Goal: Information Seeking & Learning: Compare options

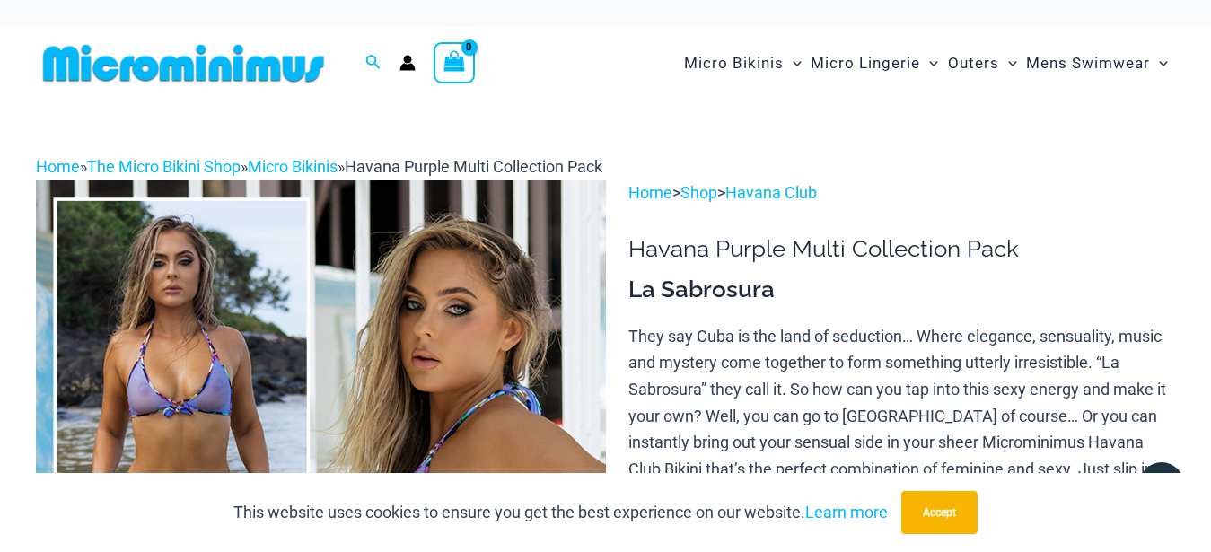
scroll to position [625, 0]
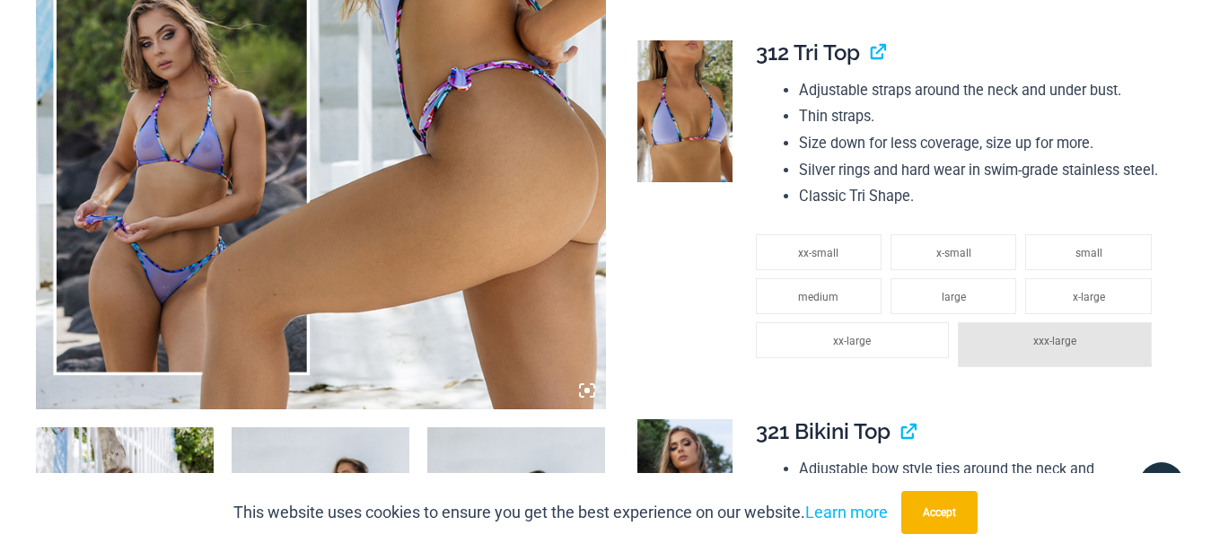
click at [670, 113] on img at bounding box center [684, 111] width 95 height 142
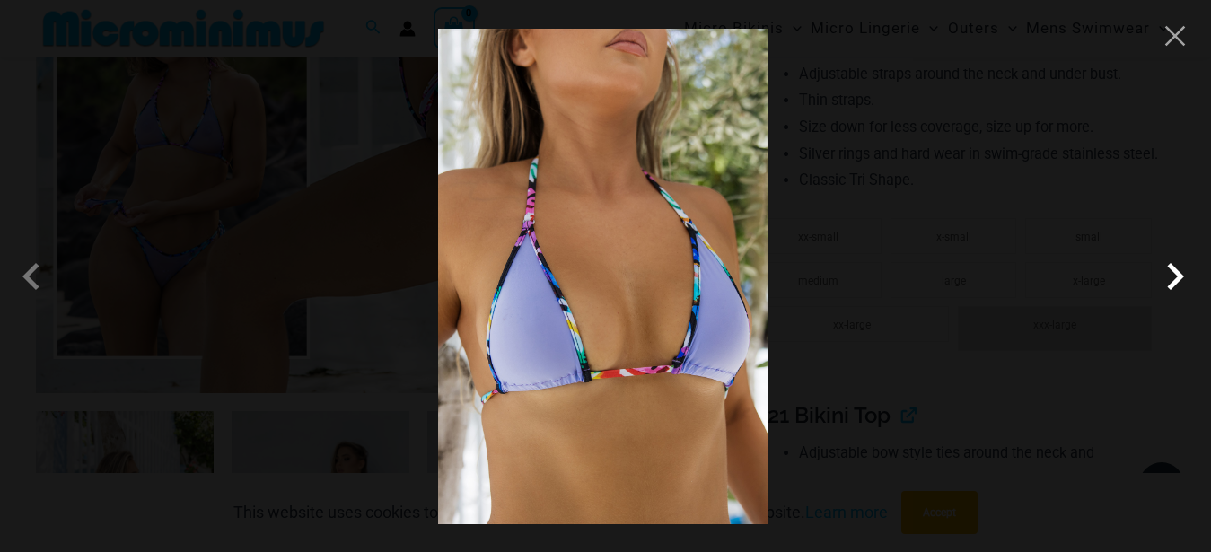
click at [760, 282] on span at bounding box center [726, 316] width 68 height 68
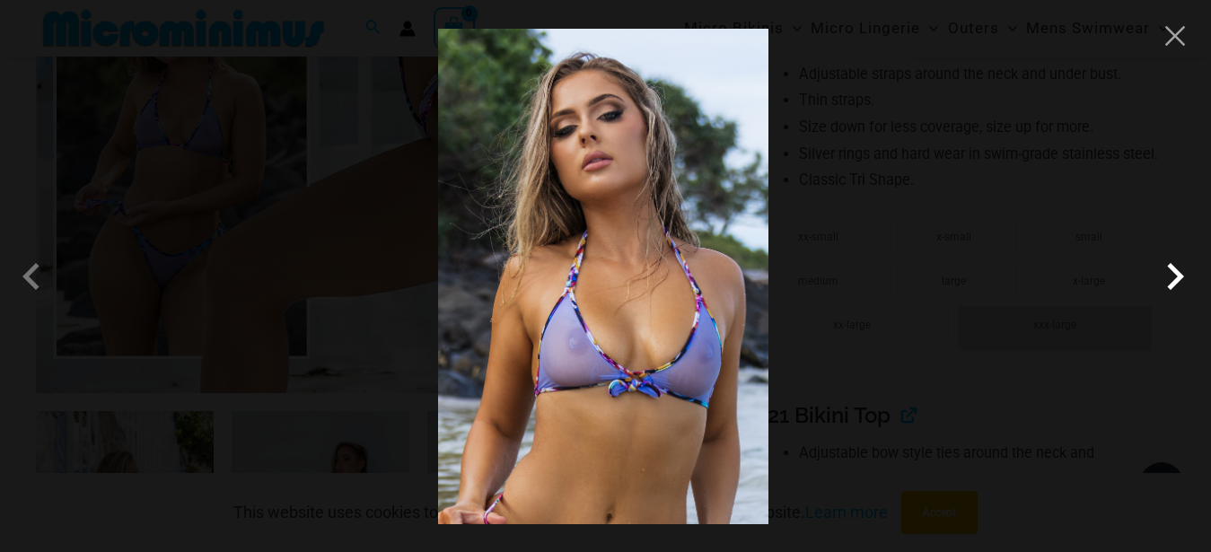
click at [761, 280] on span at bounding box center [731, 289] width 59 height 59
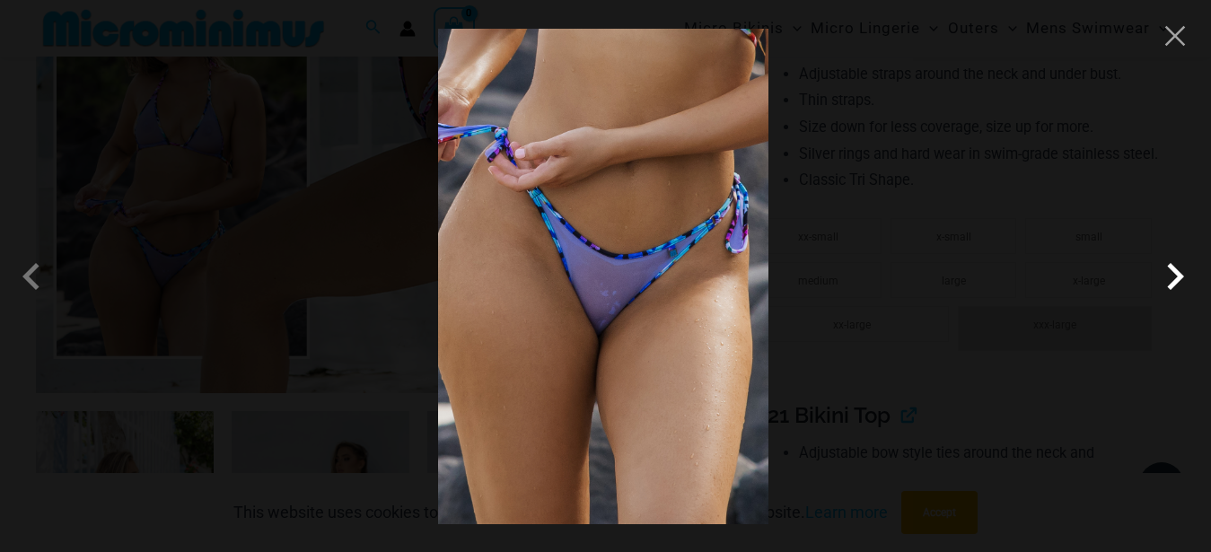
click at [761, 277] on span at bounding box center [731, 289] width 59 height 59
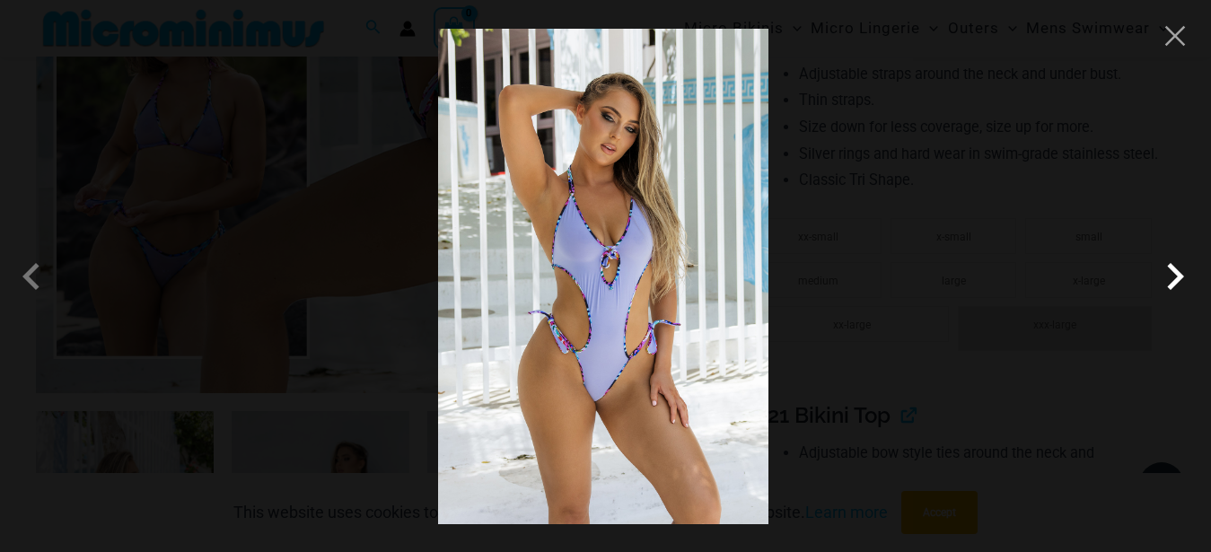
click at [762, 278] on span at bounding box center [730, 303] width 64 height 64
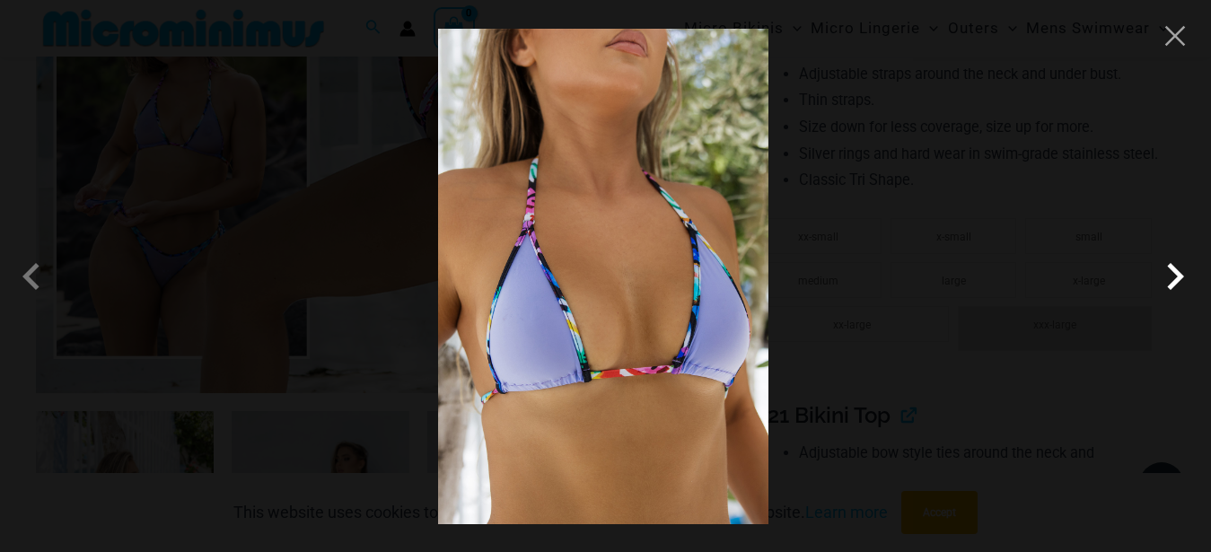
click at [761, 281] on span at bounding box center [731, 289] width 59 height 59
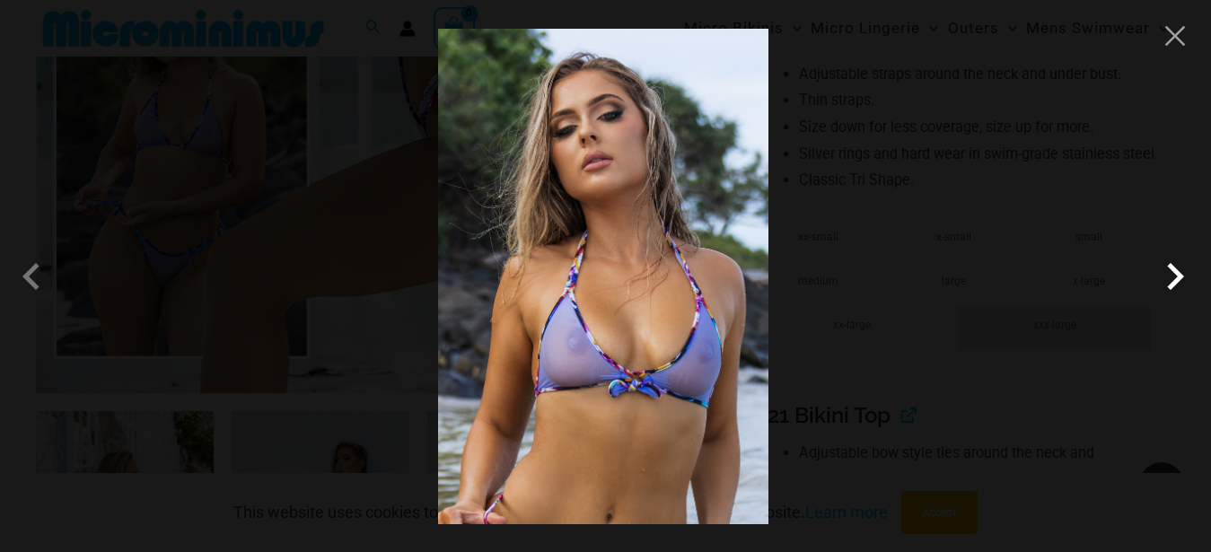
click at [761, 281] on span at bounding box center [731, 289] width 59 height 59
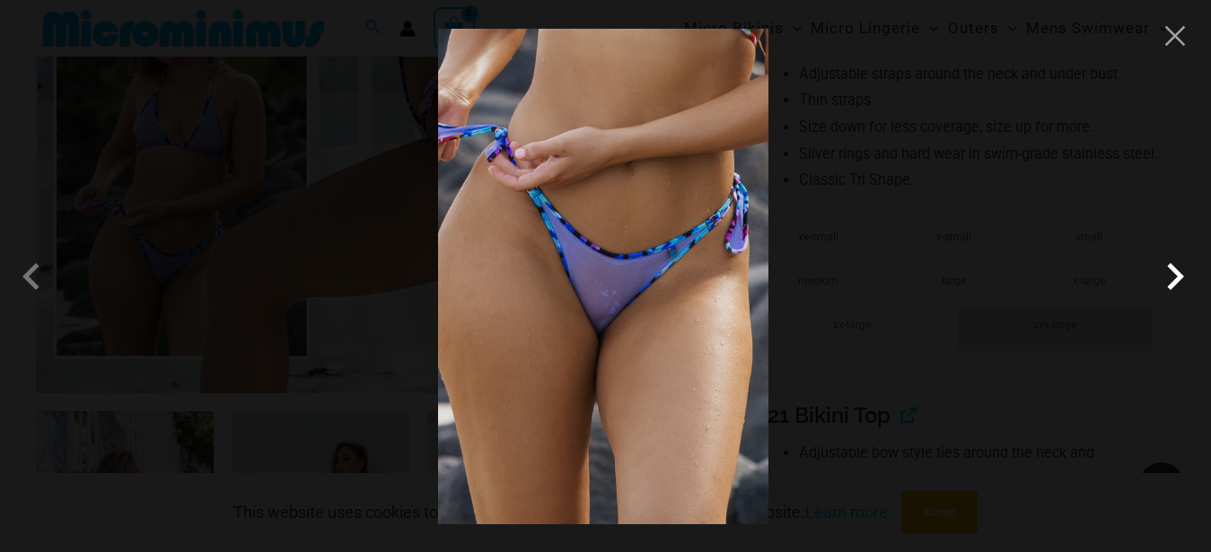
click at [761, 281] on span at bounding box center [730, 303] width 64 height 64
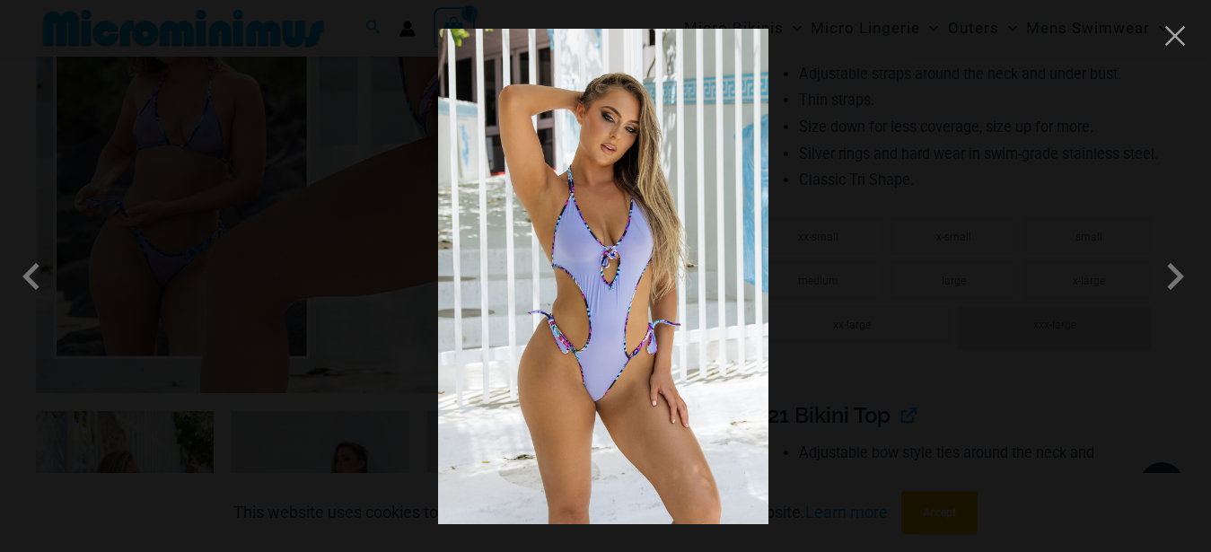
click at [1032, 214] on div at bounding box center [605, 276] width 1211 height 552
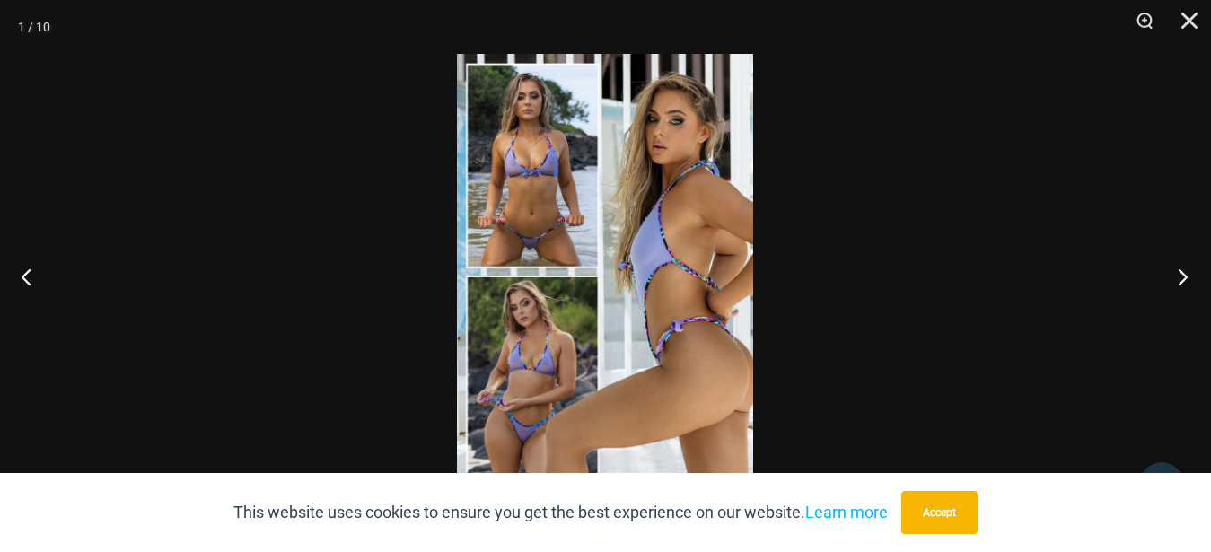
click at [1178, 273] on button "Next" at bounding box center [1177, 277] width 67 height 90
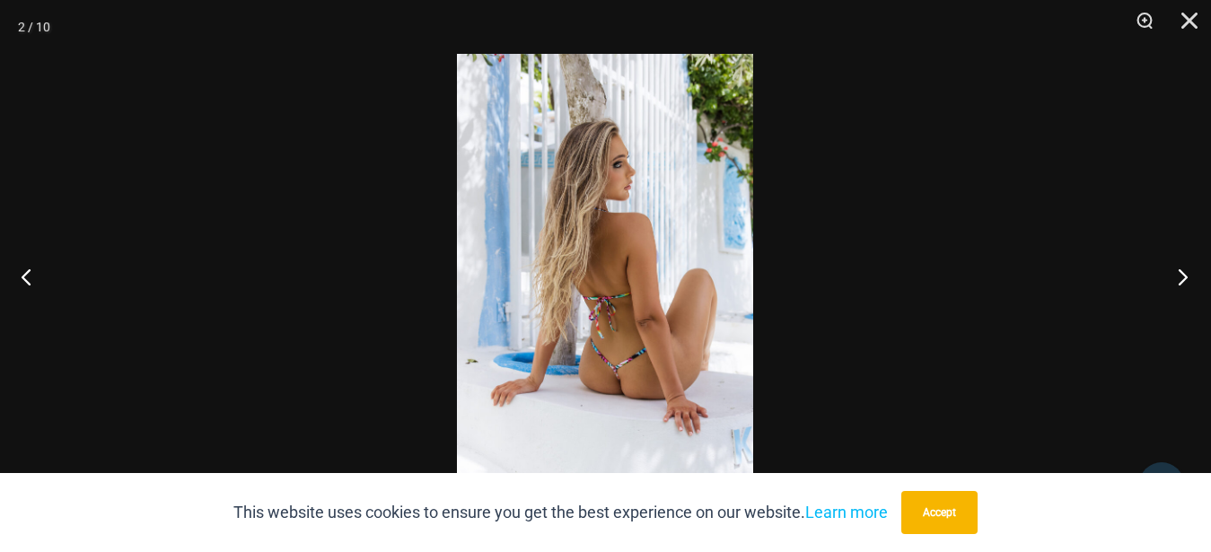
click at [1180, 273] on button "Next" at bounding box center [1177, 277] width 67 height 90
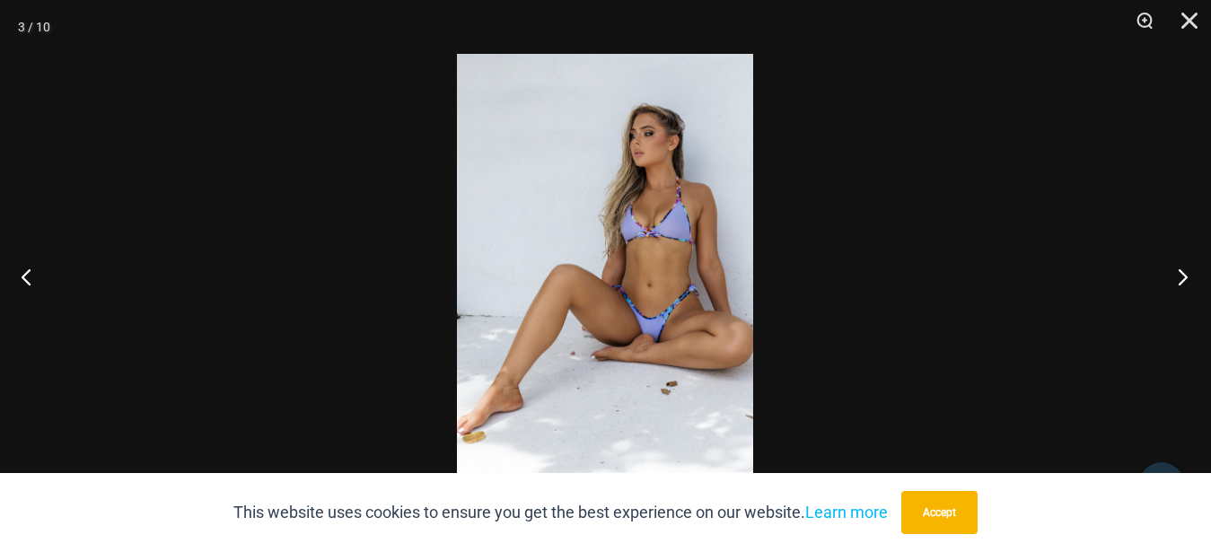
click at [1181, 276] on button "Next" at bounding box center [1177, 277] width 67 height 90
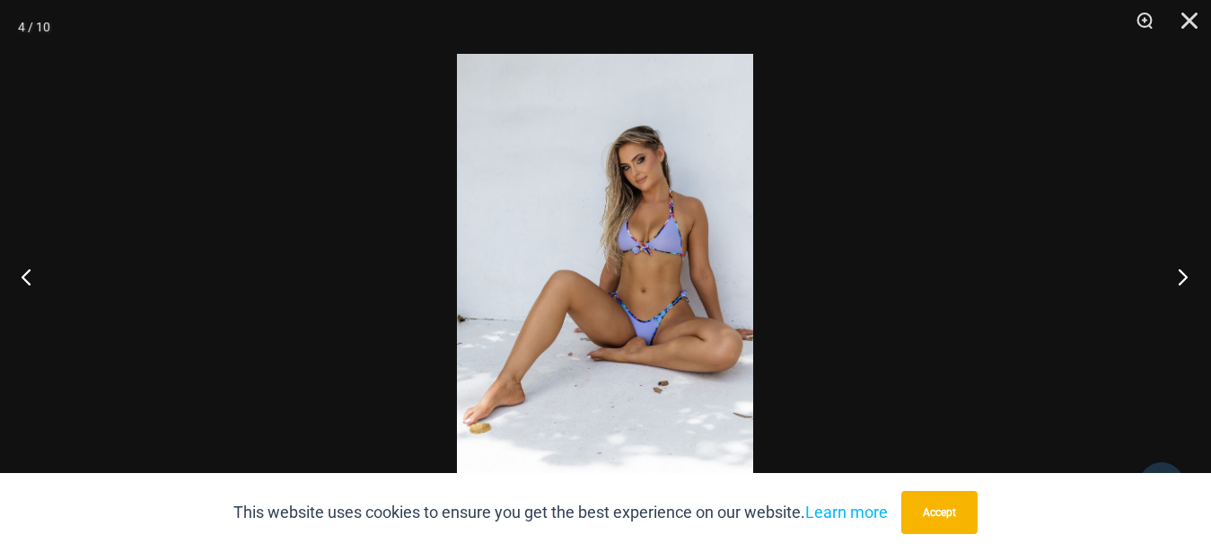
click at [1172, 268] on button "Next" at bounding box center [1177, 277] width 67 height 90
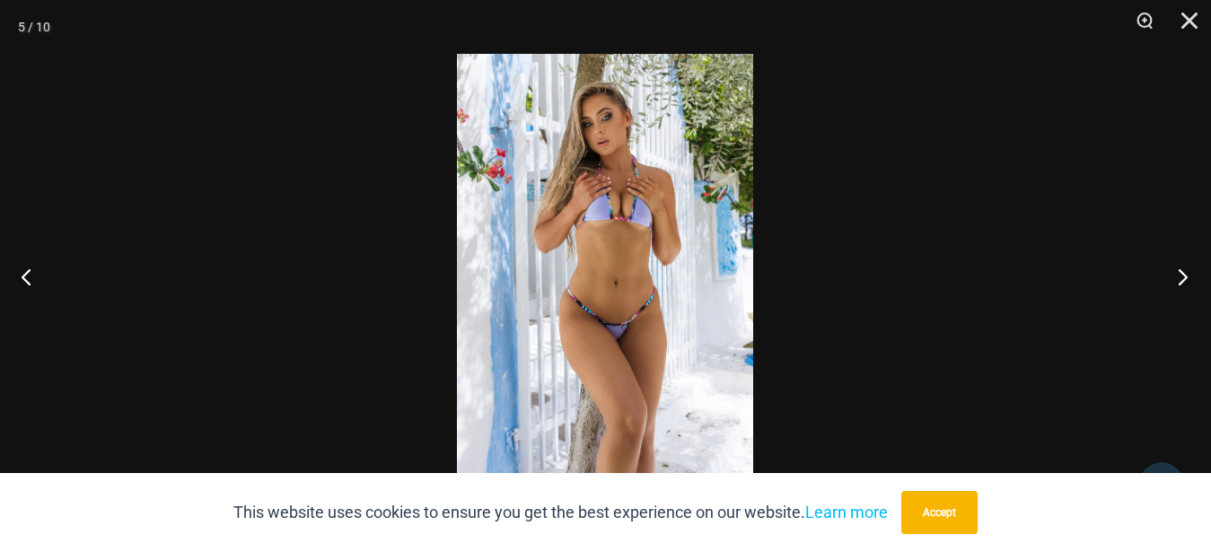
click at [1172, 268] on button "Next" at bounding box center [1177, 277] width 67 height 90
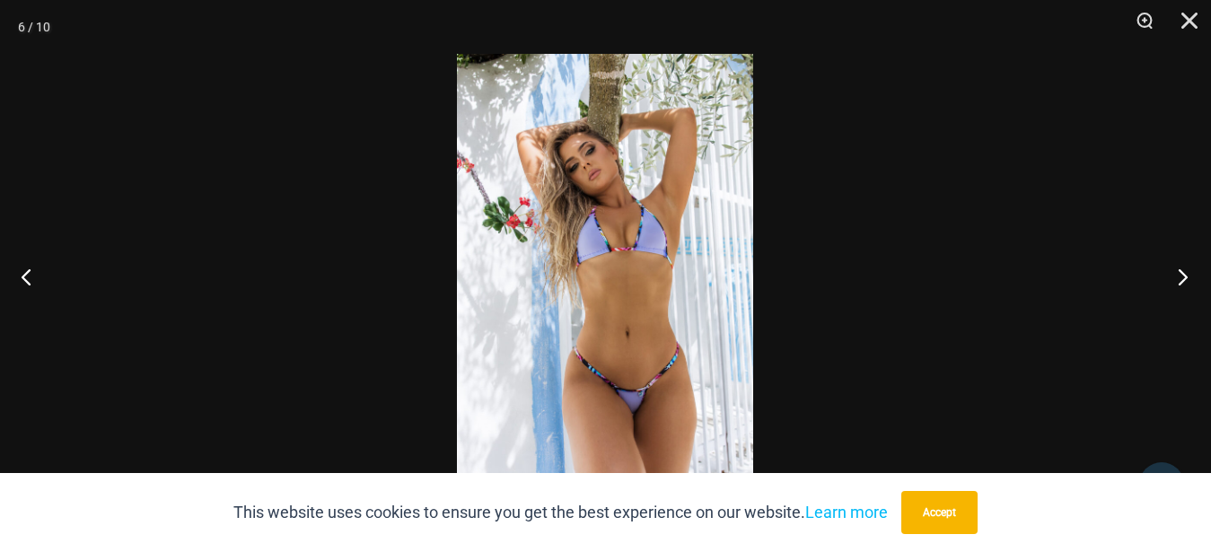
click at [1172, 268] on button "Next" at bounding box center [1177, 277] width 67 height 90
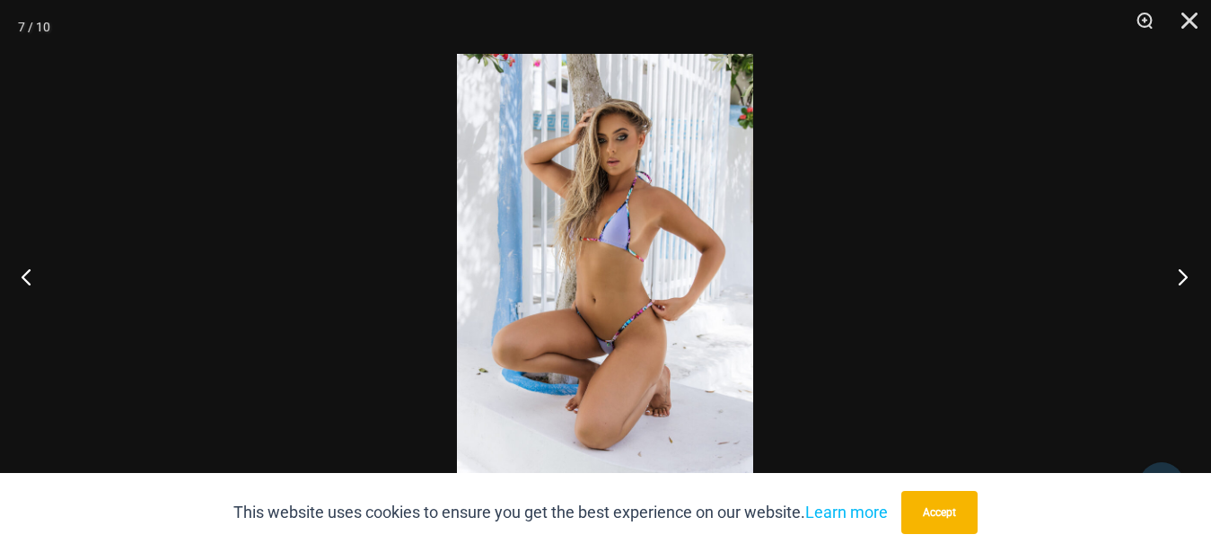
click at [1172, 268] on button "Next" at bounding box center [1177, 277] width 67 height 90
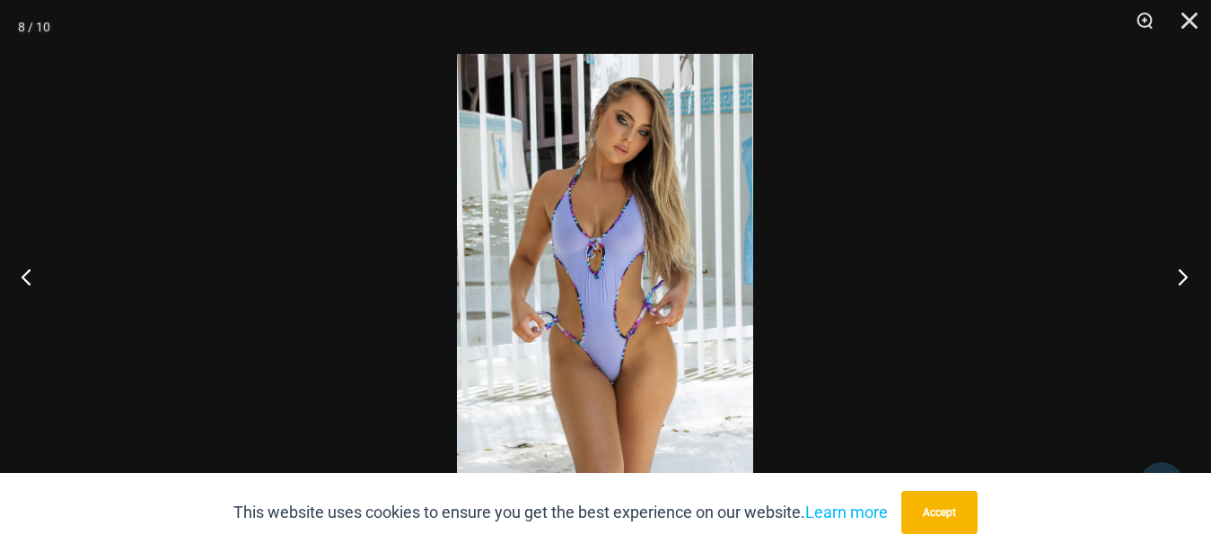
click at [1172, 268] on button "Next" at bounding box center [1177, 277] width 67 height 90
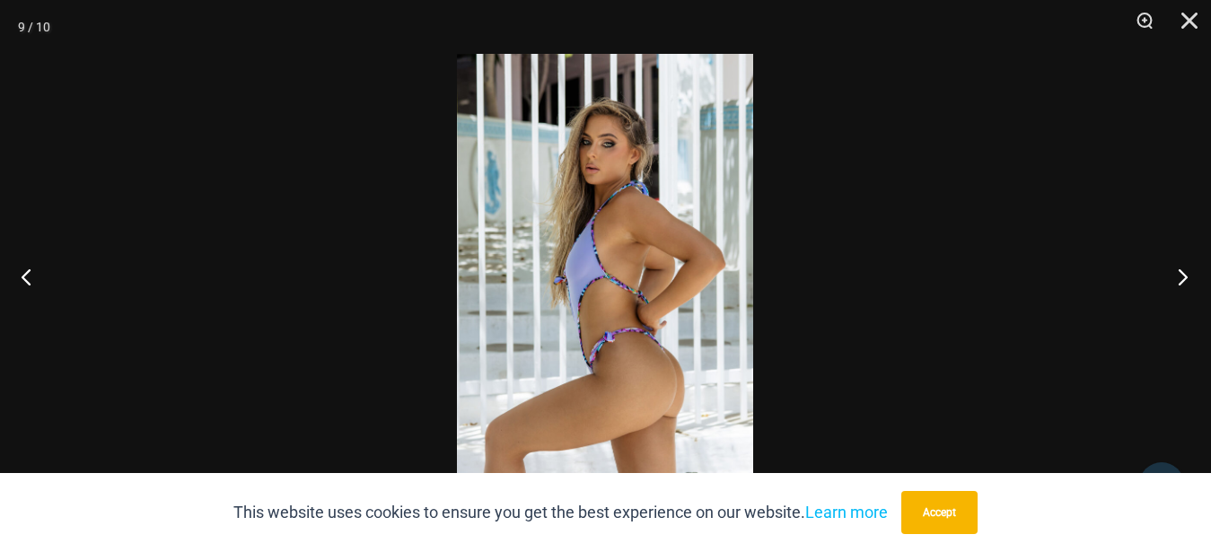
click at [1172, 268] on button "Next" at bounding box center [1177, 277] width 67 height 90
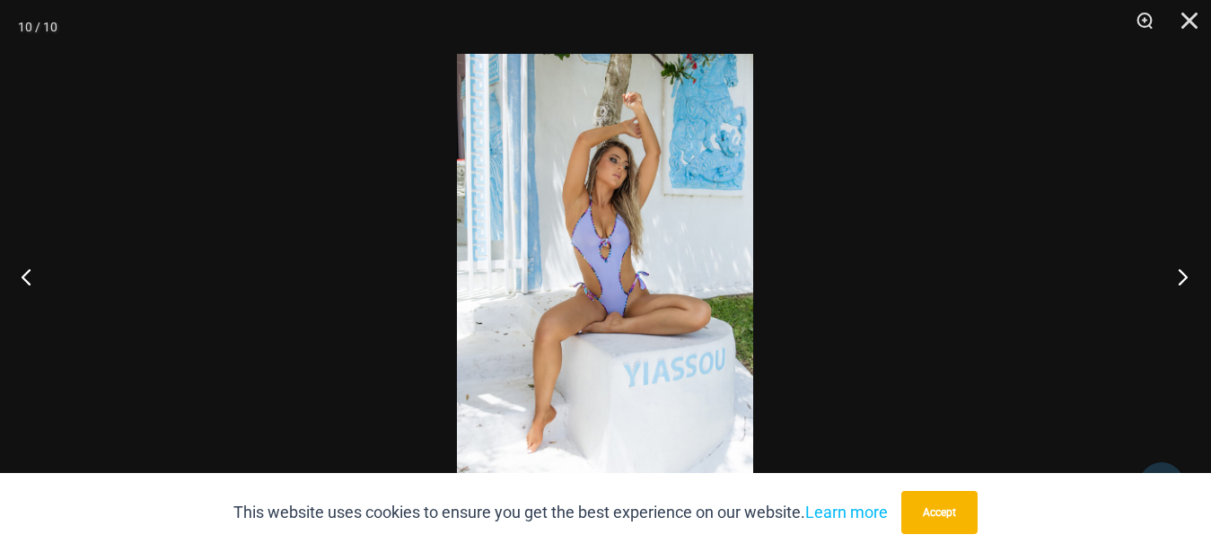
click at [1172, 268] on button "Next" at bounding box center [1177, 277] width 67 height 90
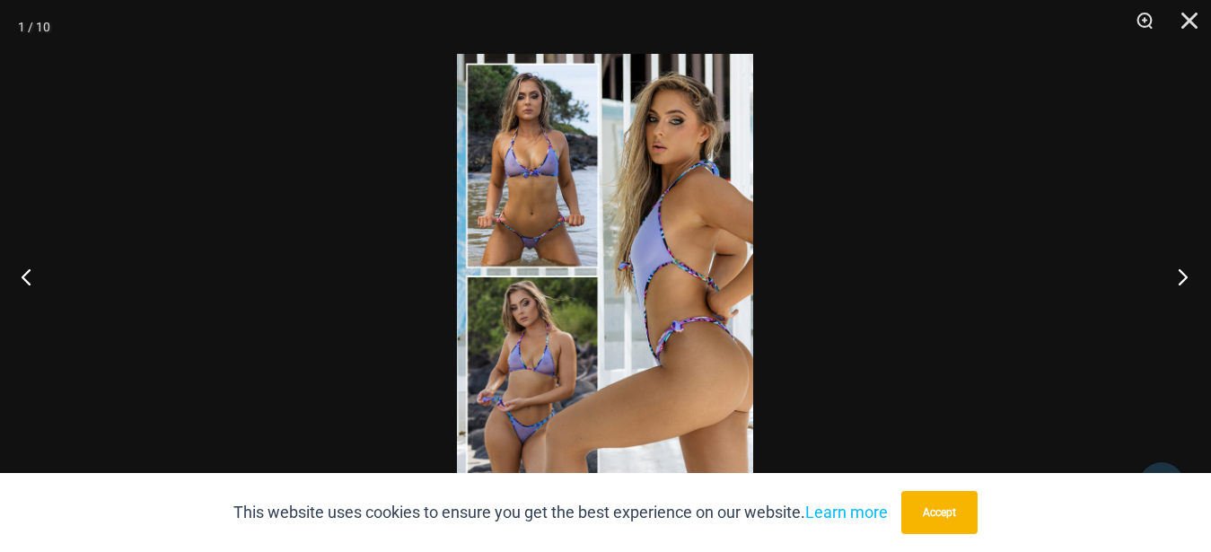
click at [1172, 268] on button "Next" at bounding box center [1177, 277] width 67 height 90
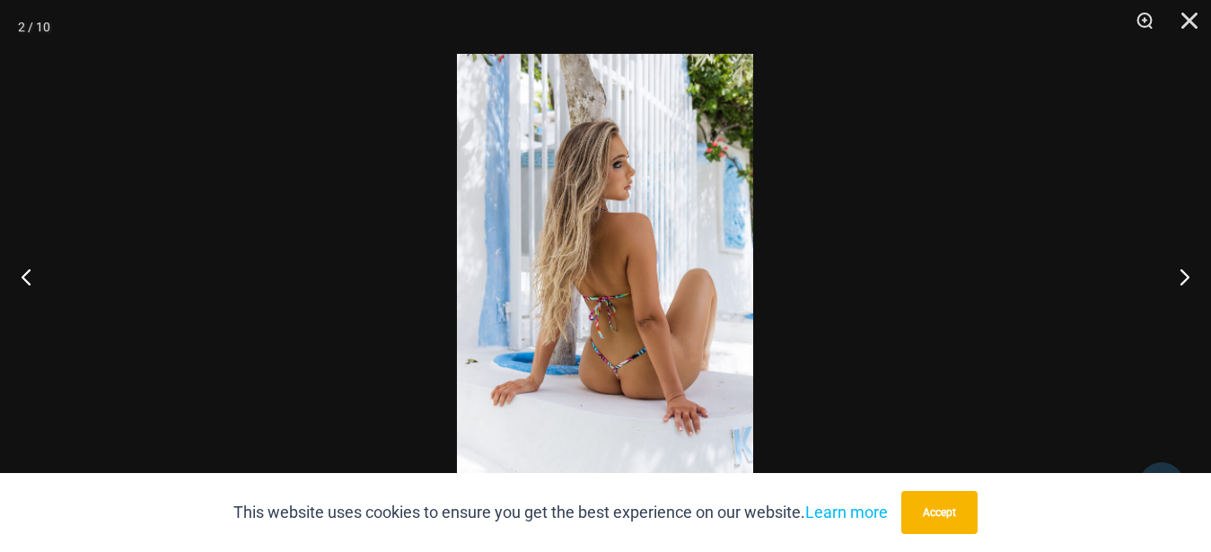
click at [1068, 173] on div at bounding box center [605, 276] width 1211 height 552
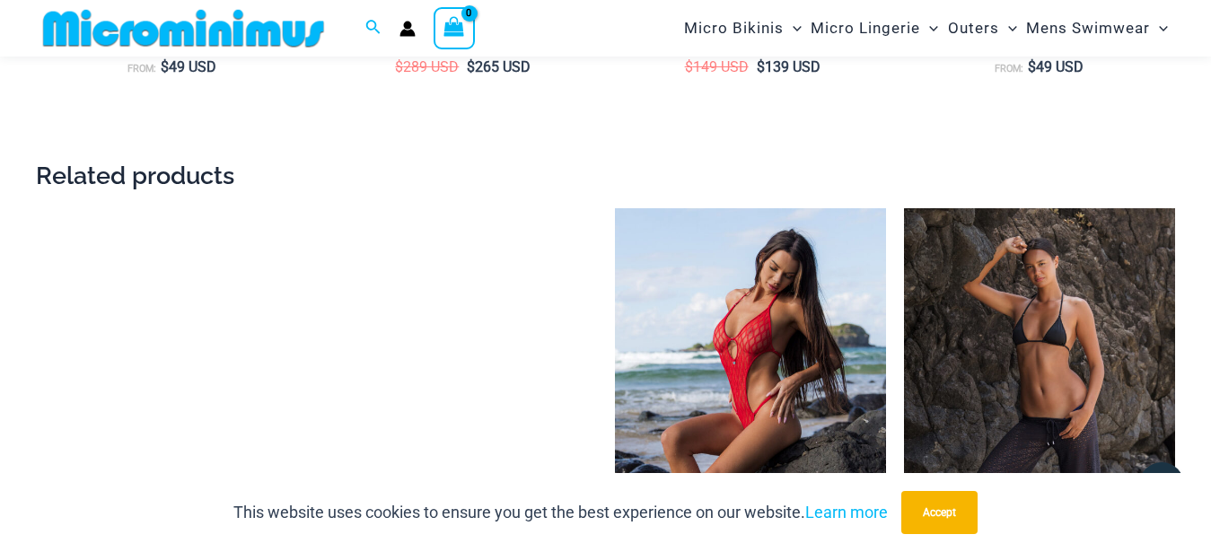
scroll to position [3464, 0]
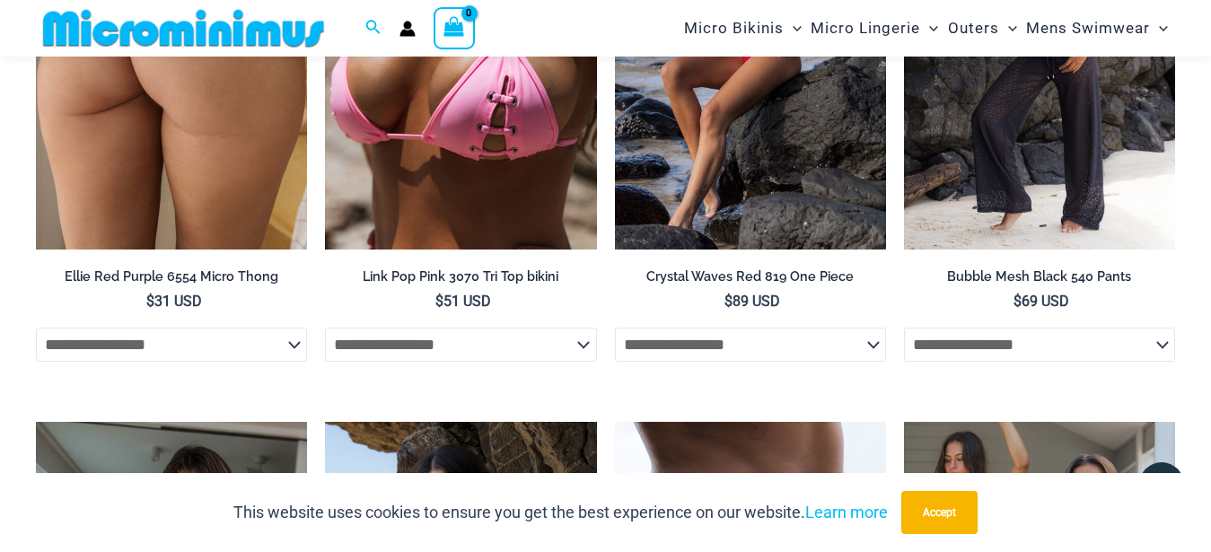
click at [198, 177] on img at bounding box center [171, 45] width 271 height 407
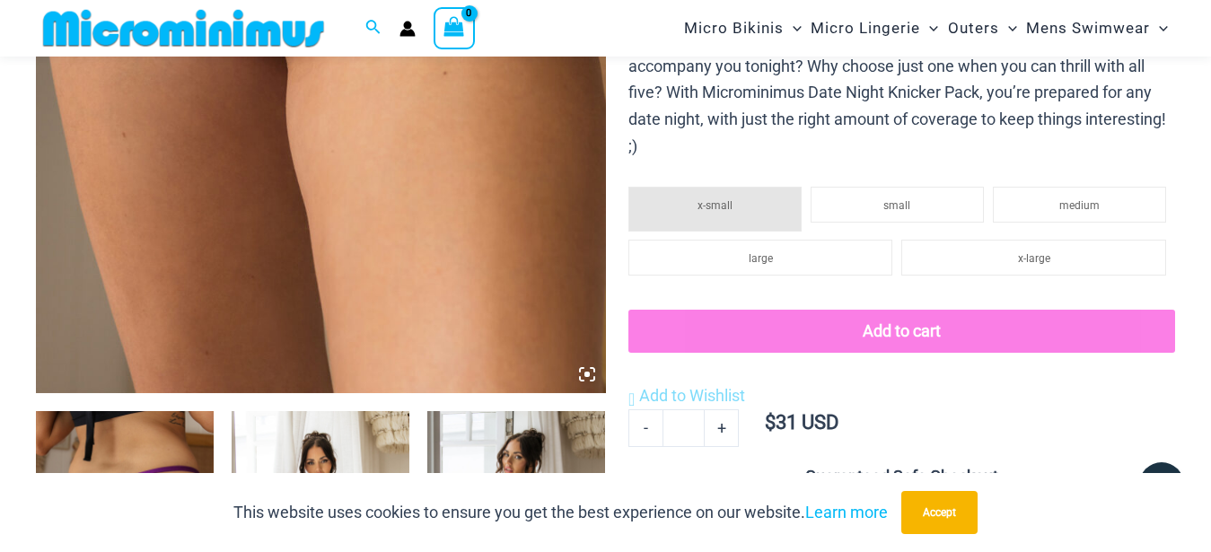
scroll to position [350, 0]
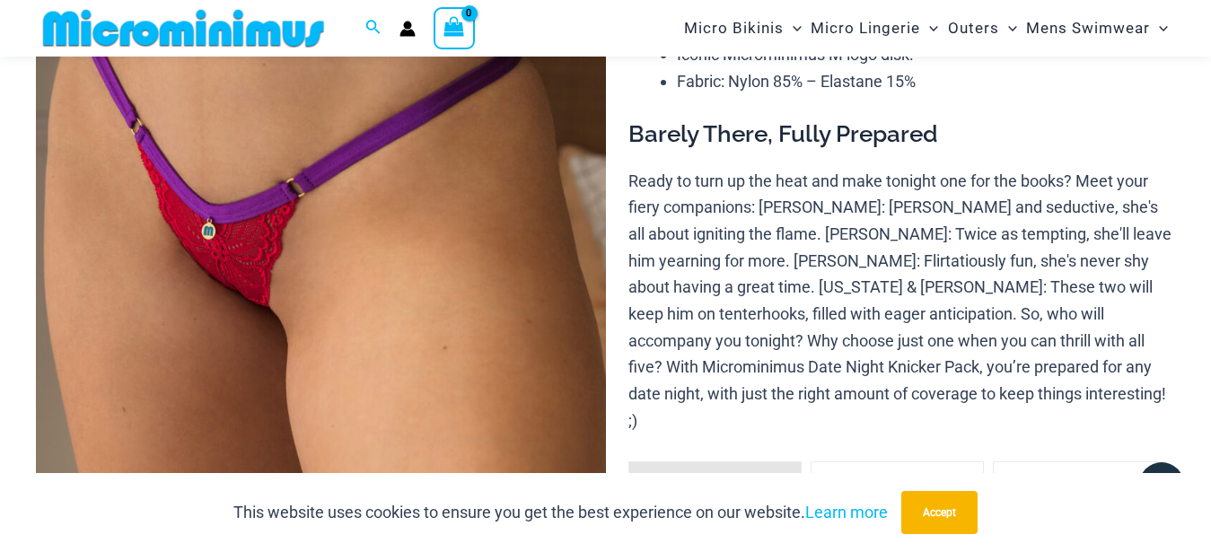
click at [345, 248] on img at bounding box center [321, 240] width 570 height 855
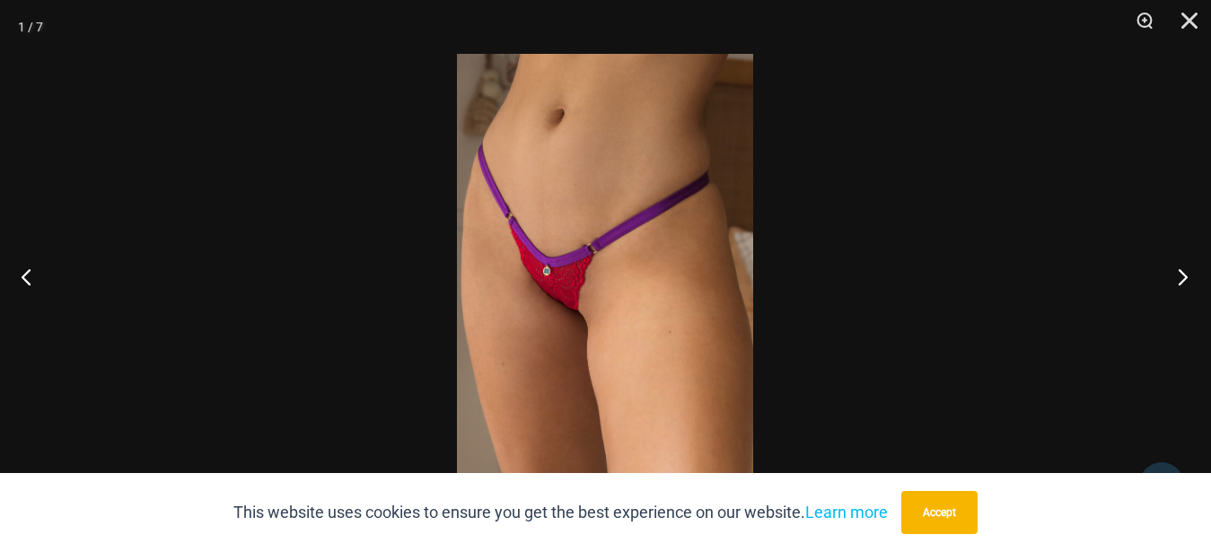
click at [1183, 271] on button "Next" at bounding box center [1177, 277] width 67 height 90
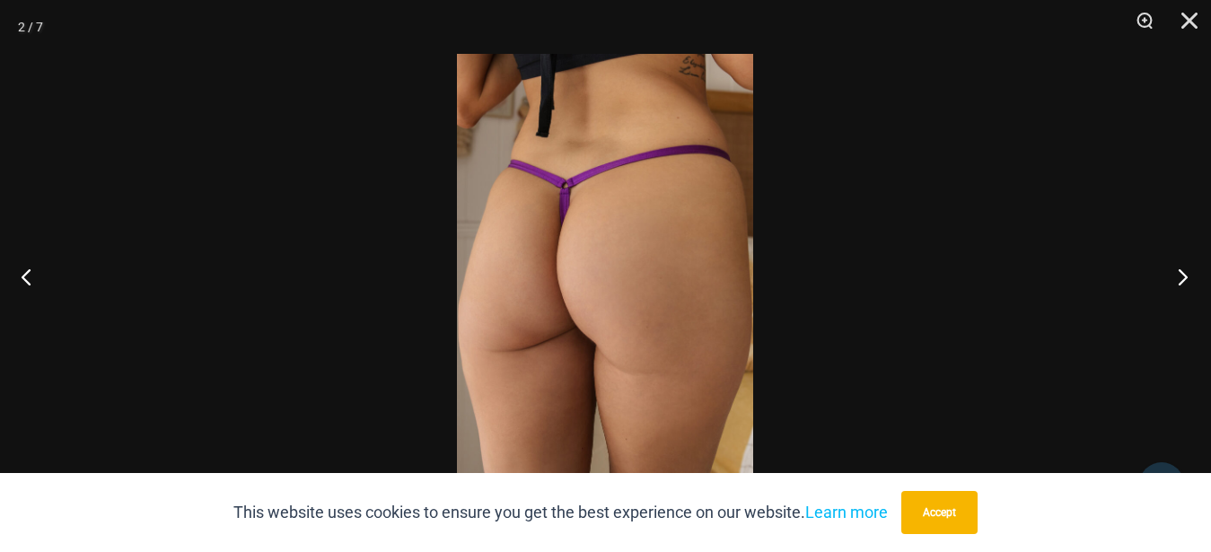
click at [1183, 271] on button "Next" at bounding box center [1177, 277] width 67 height 90
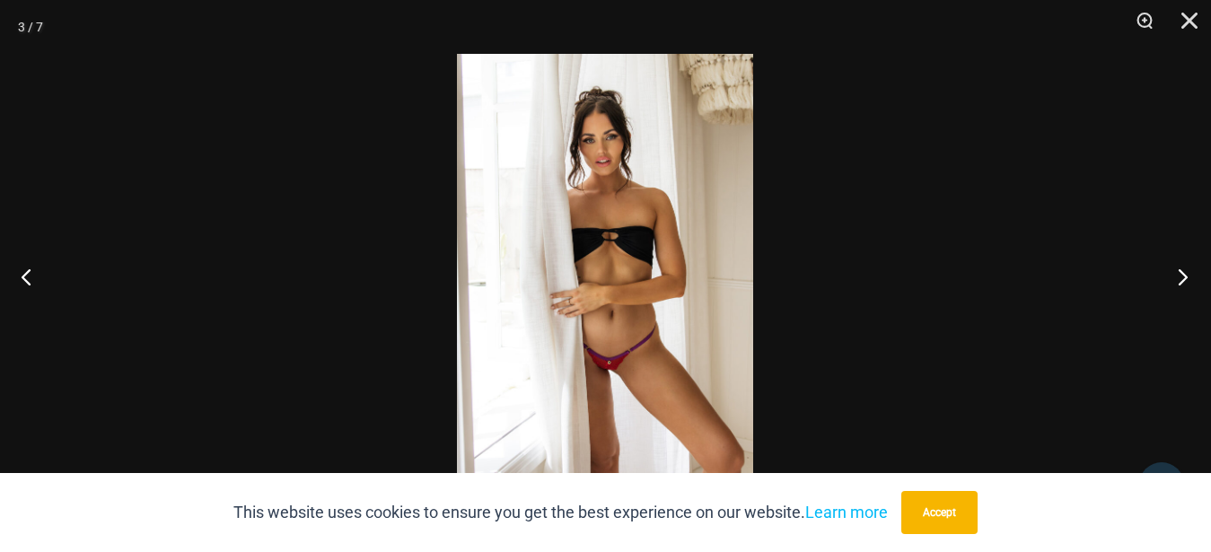
click at [1183, 271] on button "Next" at bounding box center [1177, 277] width 67 height 90
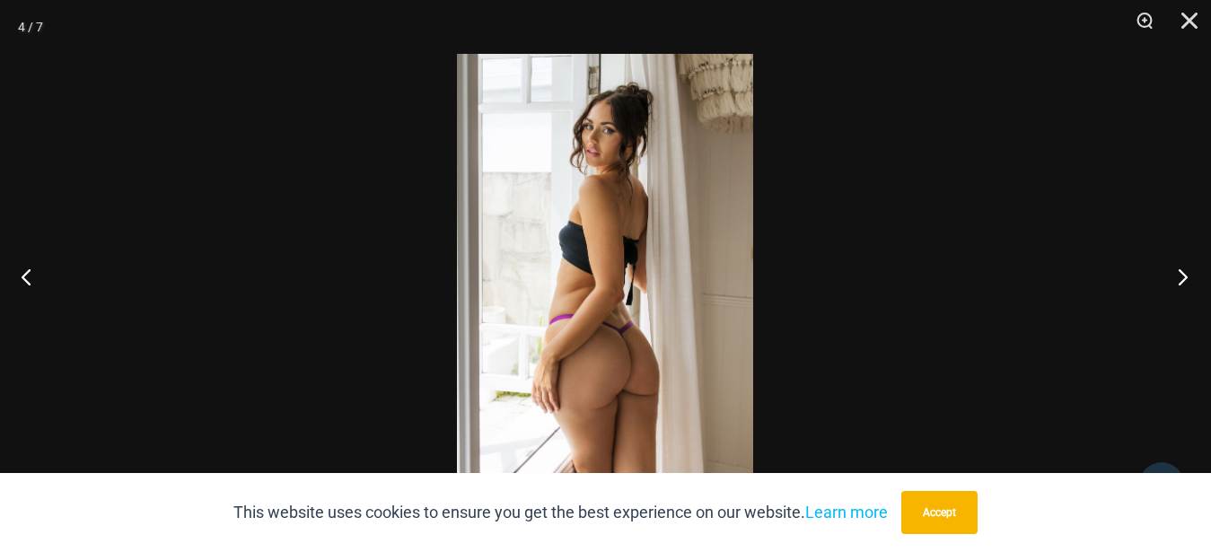
click at [1183, 271] on button "Next" at bounding box center [1177, 277] width 67 height 90
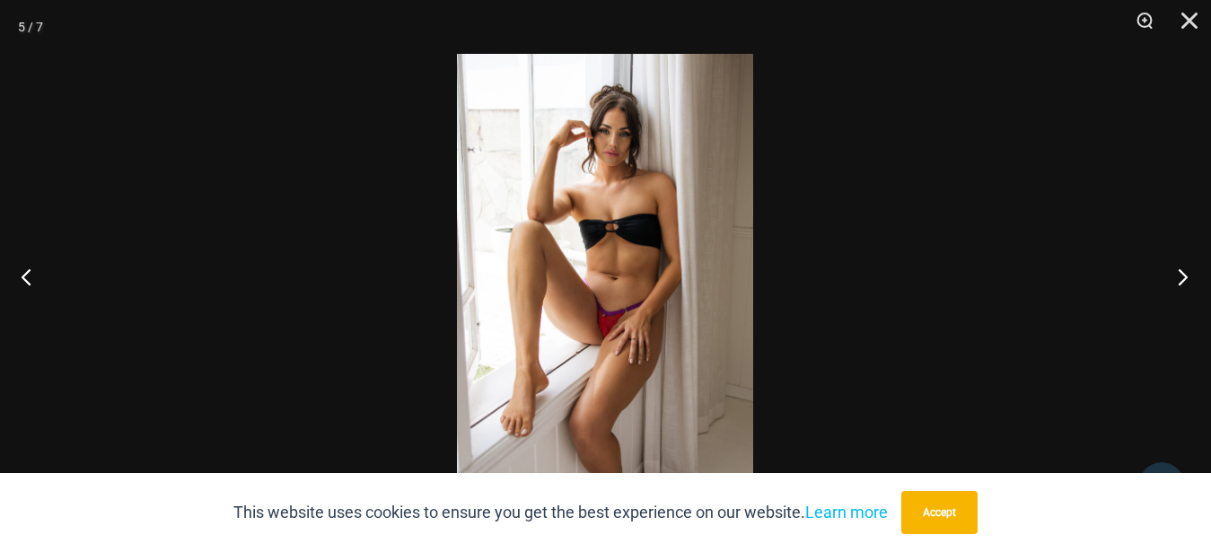
click at [1183, 271] on button "Next" at bounding box center [1177, 277] width 67 height 90
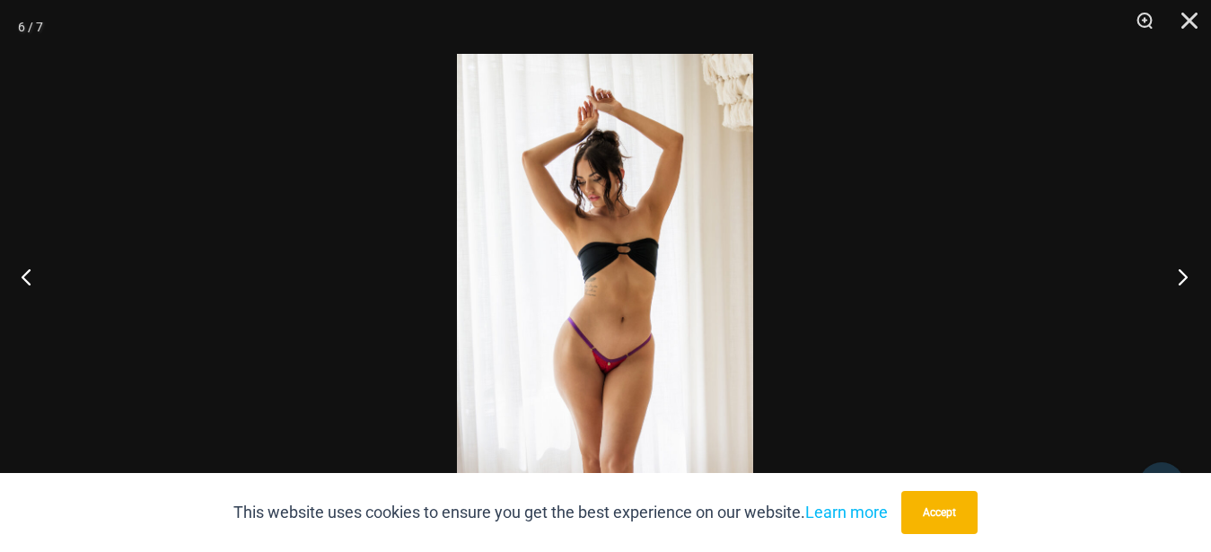
click at [1183, 271] on button "Next" at bounding box center [1177, 277] width 67 height 90
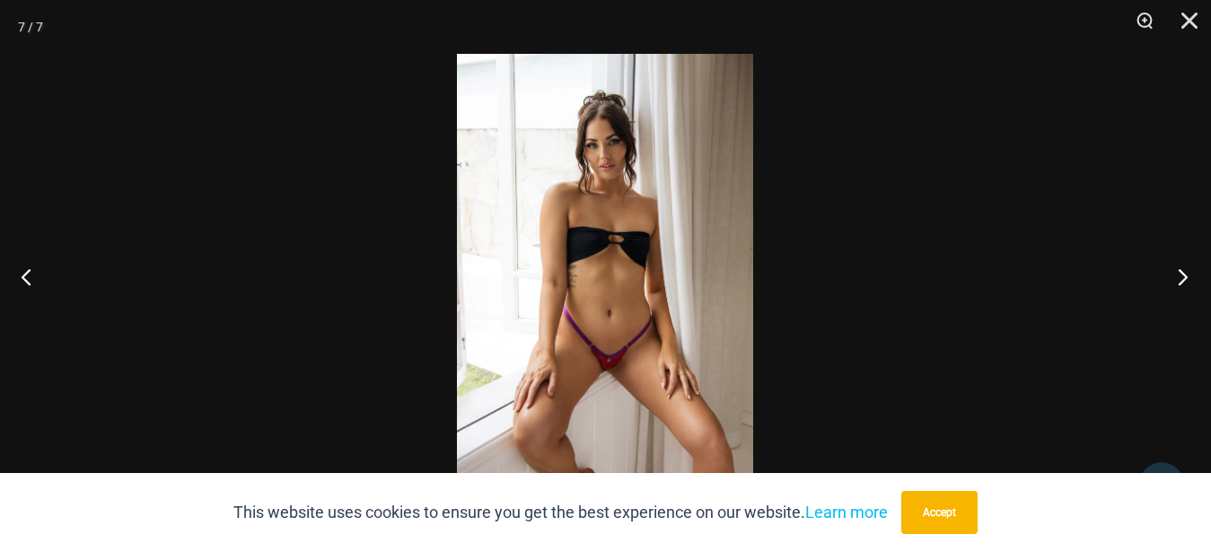
click at [1180, 275] on button "Next" at bounding box center [1177, 277] width 67 height 90
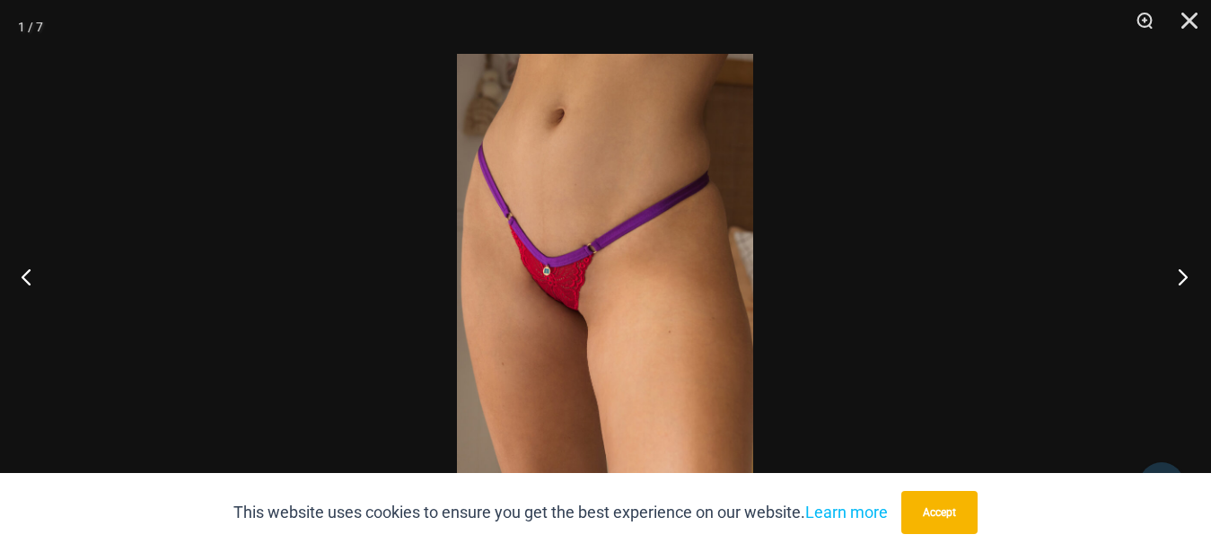
click at [1177, 274] on button "Next" at bounding box center [1177, 277] width 67 height 90
